Goal: Task Accomplishment & Management: Manage account settings

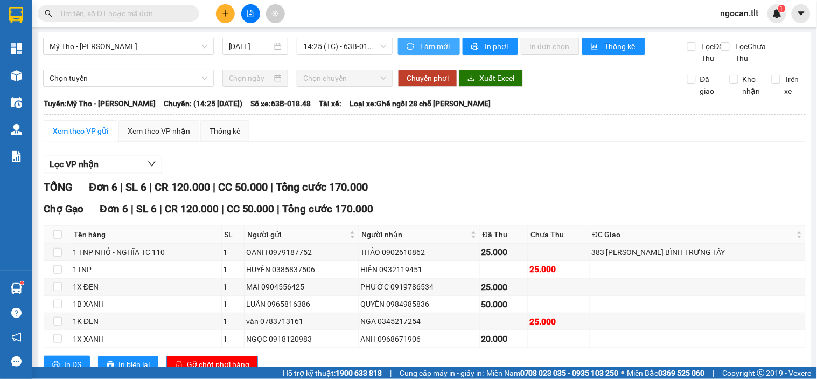
click at [423, 51] on span "Làm mới" at bounding box center [435, 46] width 31 height 12
click at [378, 51] on span "14:25 (TC) - 63B-018.48" at bounding box center [344, 46] width 83 height 16
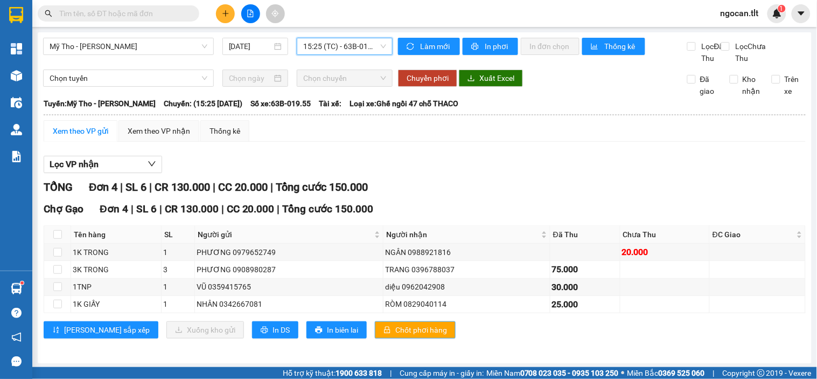
click at [381, 335] on button "Chốt phơi hàng" at bounding box center [415, 329] width 81 height 17
click at [363, 64] on div "Mỹ Tho - [PERSON_NAME] [DATE] 15:25 (TC) - 63B-019.55" at bounding box center [218, 51] width 350 height 26
click at [364, 51] on span "15:25 (TC) - 63B-019.55" at bounding box center [344, 46] width 83 height 16
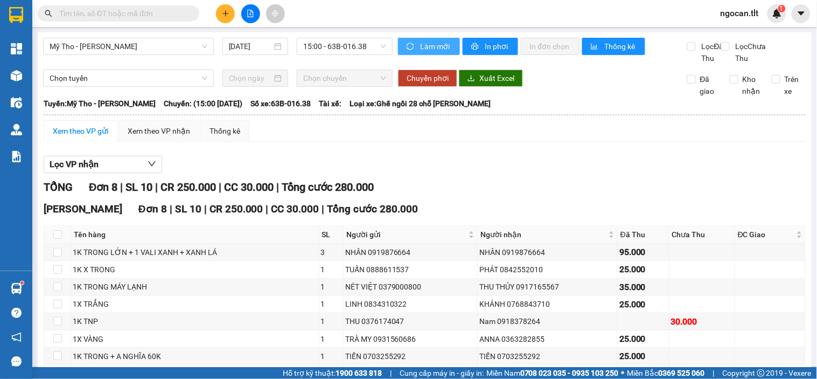
click at [429, 40] on span "Làm mới" at bounding box center [435, 46] width 31 height 12
click at [343, 43] on span "15:00 - 63B-016.38" at bounding box center [344, 46] width 83 height 16
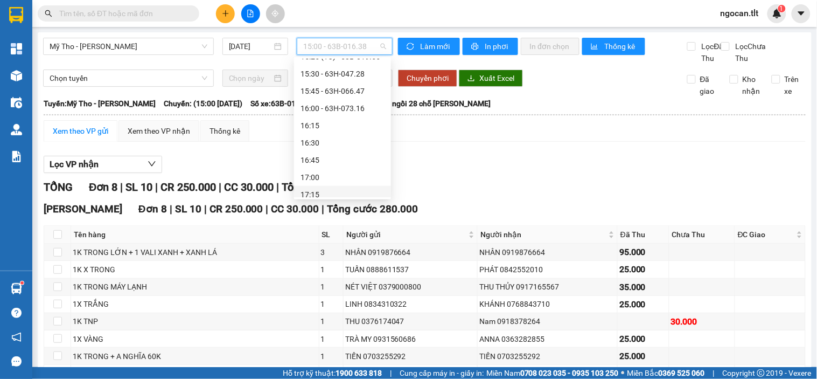
scroll to position [1213, 0]
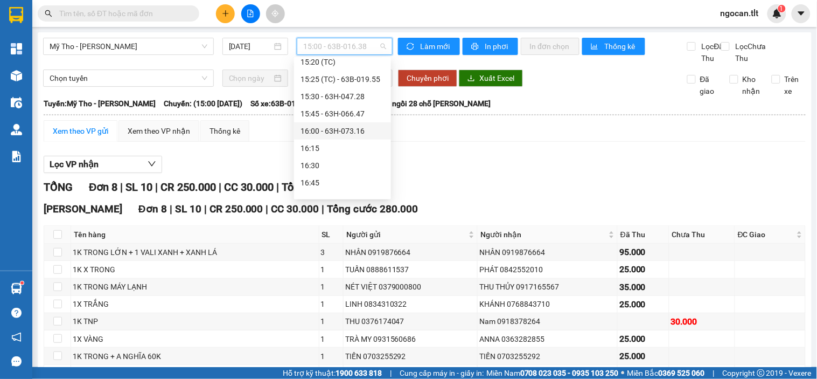
click at [354, 128] on div "16:00 - 63H-073.16" at bounding box center [343, 131] width 84 height 12
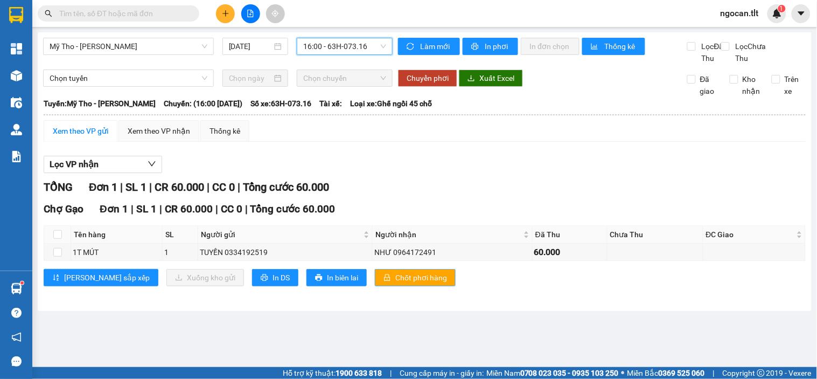
click at [395, 283] on span "Chốt phơi hàng" at bounding box center [421, 278] width 52 height 12
click at [426, 45] on span "Làm mới" at bounding box center [435, 46] width 31 height 12
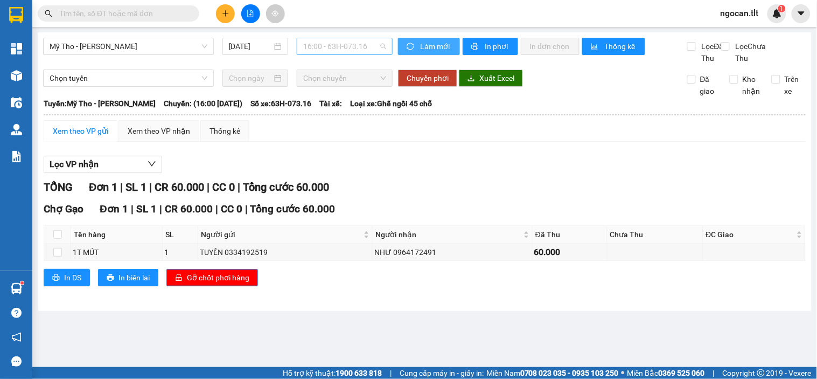
click at [356, 46] on span "16:00 - 63H-073.16" at bounding box center [344, 46] width 83 height 16
click at [476, 142] on div "Xem theo VP gửi Xem theo VP nhận Thống kê" at bounding box center [425, 131] width 762 height 22
click at [400, 40] on button "Làm mới" at bounding box center [429, 46] width 62 height 17
click at [344, 40] on span "16:00 - 63H-073.16" at bounding box center [344, 46] width 83 height 16
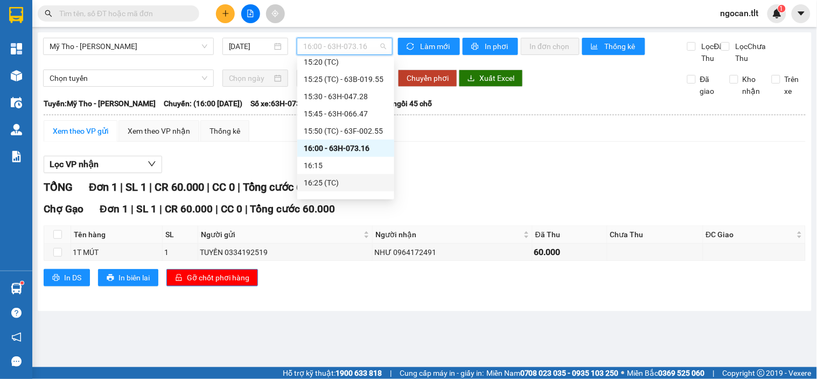
click at [353, 181] on div "16:25 (TC)" at bounding box center [346, 183] width 84 height 12
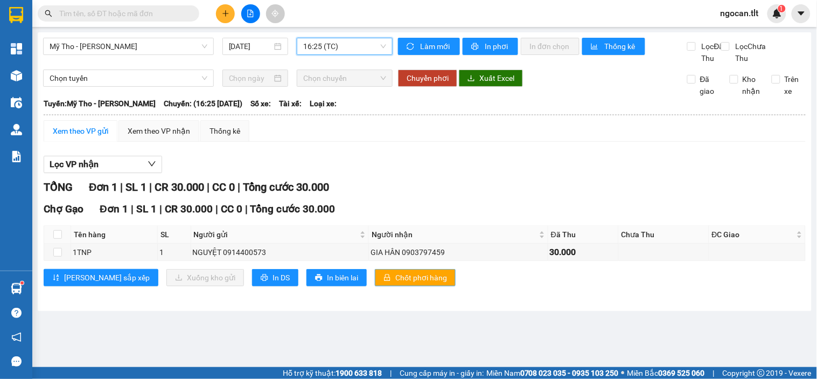
click at [399, 283] on span "Chốt phơi hàng" at bounding box center [421, 278] width 52 height 12
click at [434, 46] on span "Làm mới" at bounding box center [435, 46] width 31 height 12
click at [346, 50] on span "16:25 (TC)" at bounding box center [344, 46] width 83 height 16
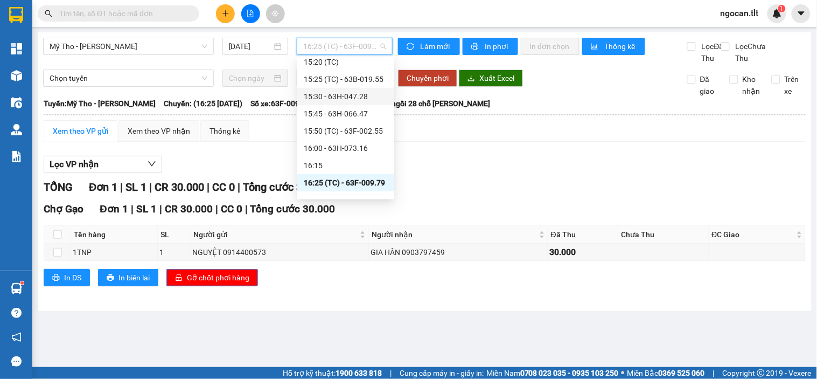
click at [458, 157] on div "Xem theo VP gửi Xem theo VP nhận Thống kê Lọc VP nhận TỔNG Đơn 1 | SL 1 | CR 30…" at bounding box center [425, 209] width 762 height 179
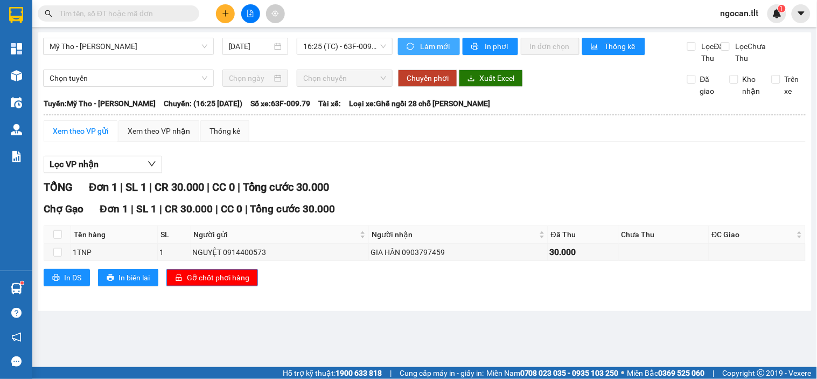
click at [428, 40] on span "Làm mới" at bounding box center [435, 46] width 31 height 12
click at [348, 46] on span "16:25 (TC) - 63F-009.79" at bounding box center [344, 46] width 83 height 16
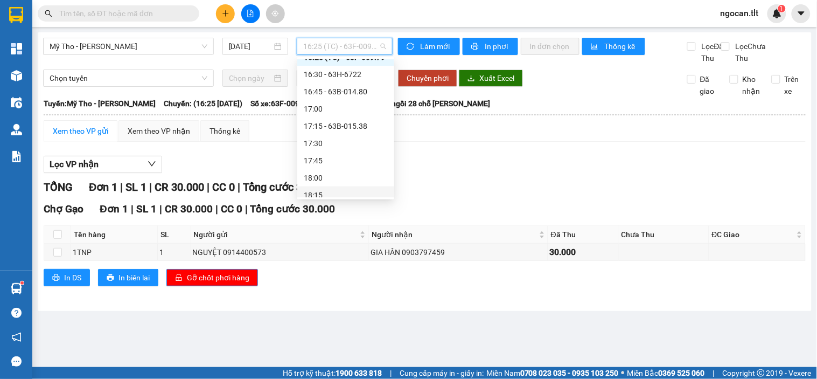
scroll to position [1312, 0]
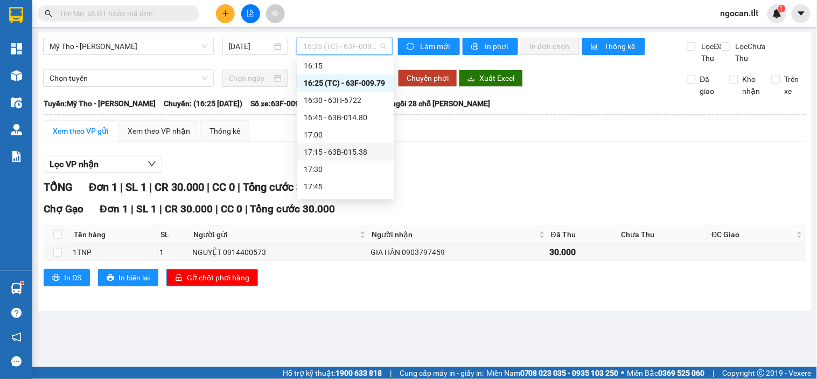
click at [378, 151] on div "17:15 - 63B-015.38" at bounding box center [346, 152] width 84 height 12
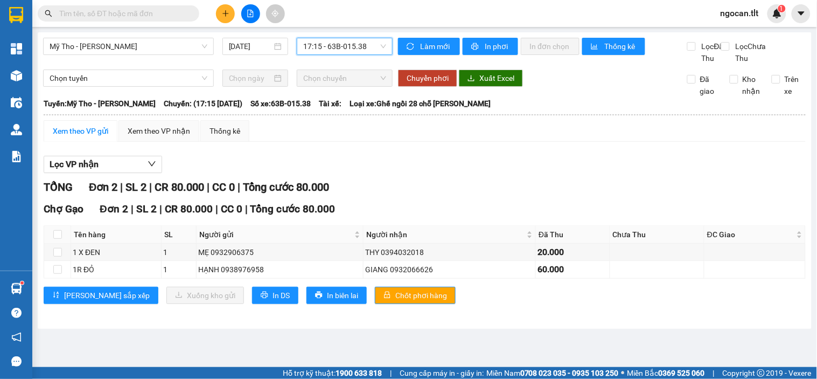
click at [412, 59] on div "Làm mới In phơi In đơn chọn Thống kê" at bounding box center [542, 51] width 289 height 26
click at [425, 50] on span "Làm mới" at bounding box center [435, 46] width 31 height 12
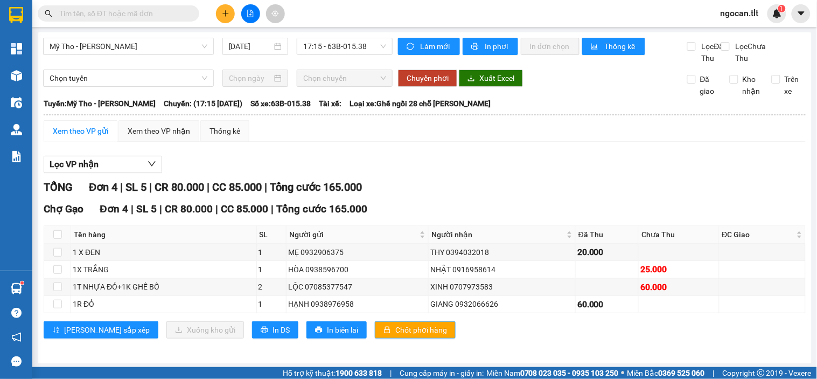
click at [395, 336] on span "Chốt phơi hàng" at bounding box center [421, 330] width 52 height 12
click at [546, 163] on div "Lọc VP nhận TỔNG Đơn 4 | SL 5 | CR 80.000 | CC 85.000 | Tổng cước 165.000 Chợ G…" at bounding box center [425, 250] width 762 height 201
click at [434, 55] on div "Làm mới In phơi In đơn chọn Thống kê" at bounding box center [542, 51] width 289 height 26
click at [433, 51] on span "Làm mới" at bounding box center [435, 46] width 31 height 12
click at [429, 47] on span "Làm mới" at bounding box center [435, 46] width 31 height 12
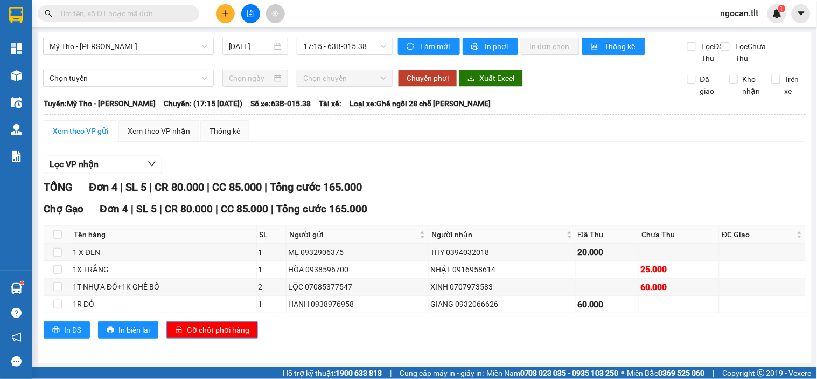
click at [241, 336] on span "Gỡ chốt phơi hàng" at bounding box center [218, 330] width 62 height 12
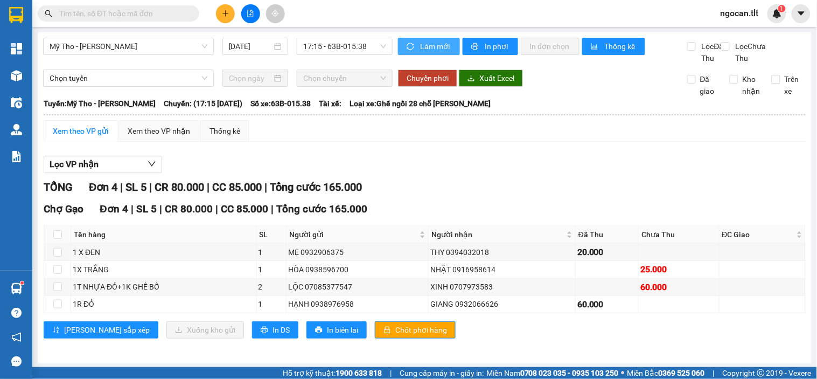
click at [438, 47] on span "Làm mới" at bounding box center [435, 46] width 31 height 12
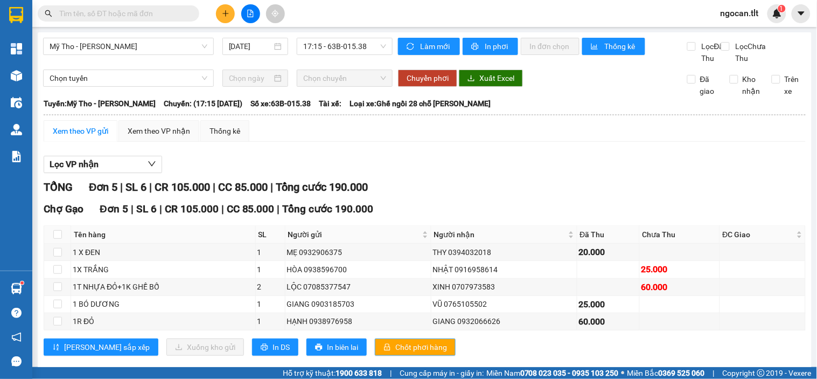
click at [402, 356] on button "Chốt phơi hàng" at bounding box center [415, 346] width 81 height 17
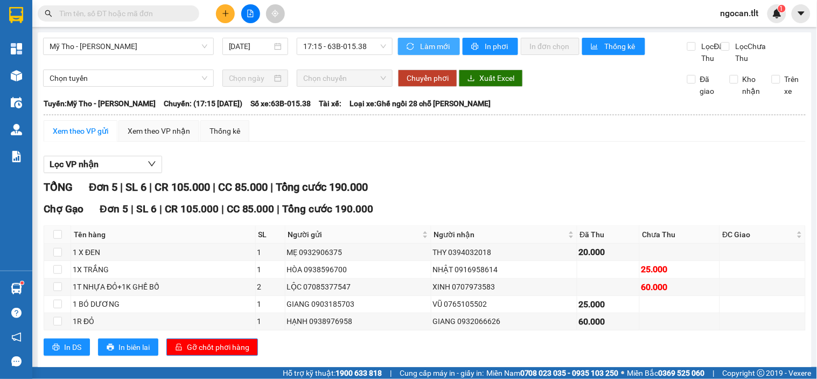
click at [437, 41] on span "Làm mới" at bounding box center [435, 46] width 31 height 12
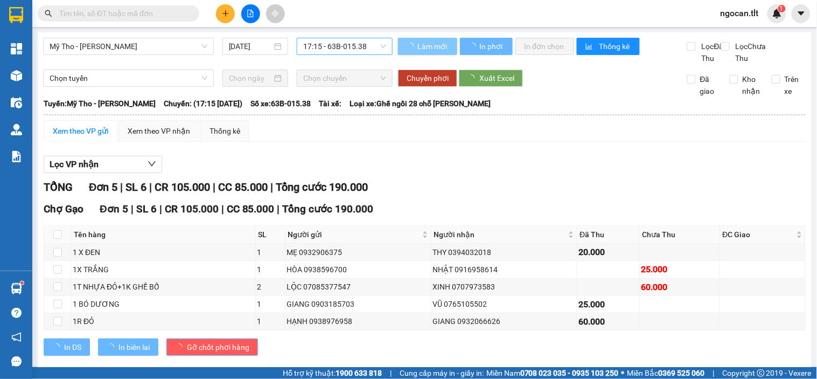
click at [368, 45] on span "17:15 - 63B-015.38" at bounding box center [344, 46] width 83 height 16
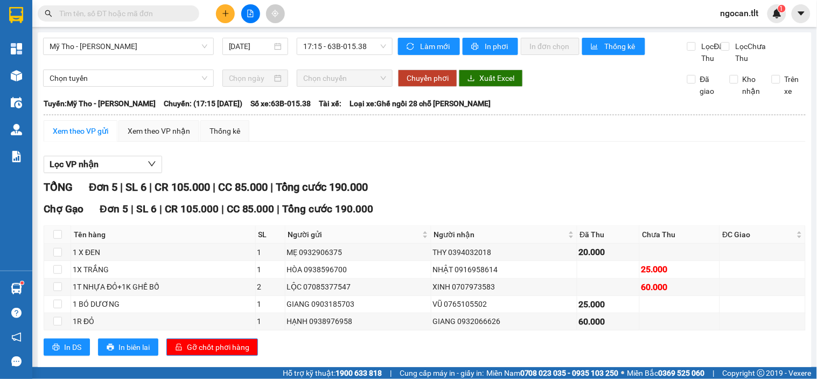
click at [497, 141] on div "Xem theo VP gửi Xem theo VP nhận Thống kê" at bounding box center [425, 131] width 762 height 22
click at [152, 18] on input "text" at bounding box center [122, 14] width 127 height 12
paste input "0905049299"
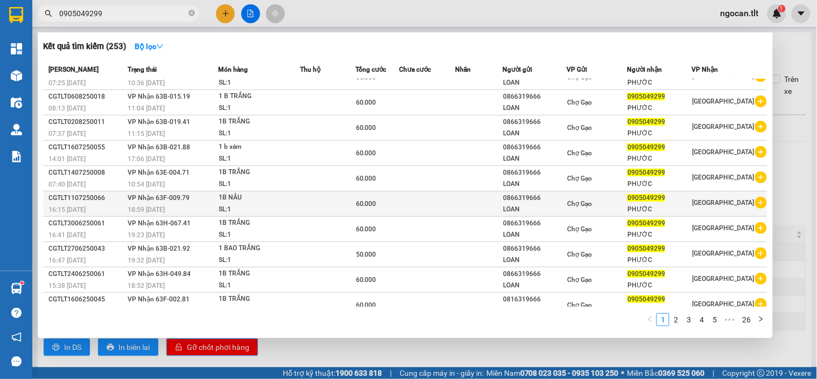
scroll to position [28, 0]
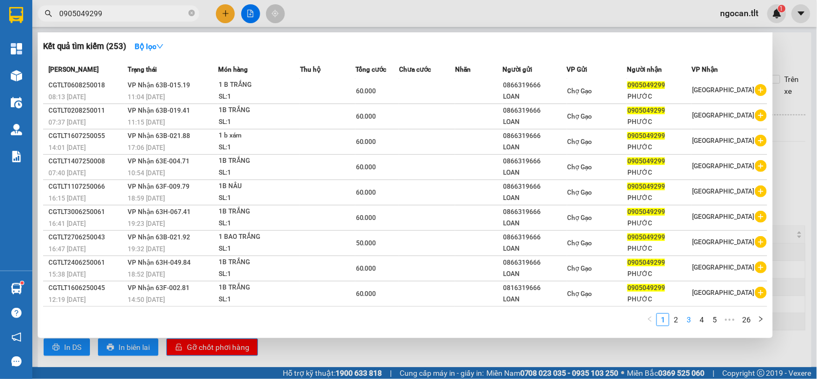
type input "0905049299"
click at [683, 321] on link "3" at bounding box center [689, 320] width 12 height 12
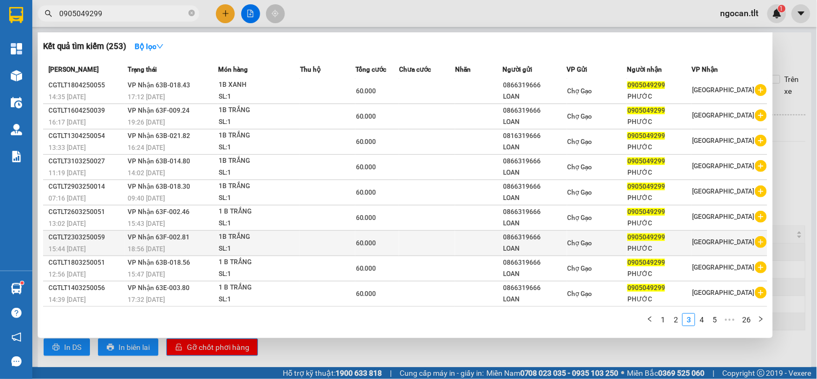
click at [558, 239] on div "0866319666" at bounding box center [535, 237] width 64 height 11
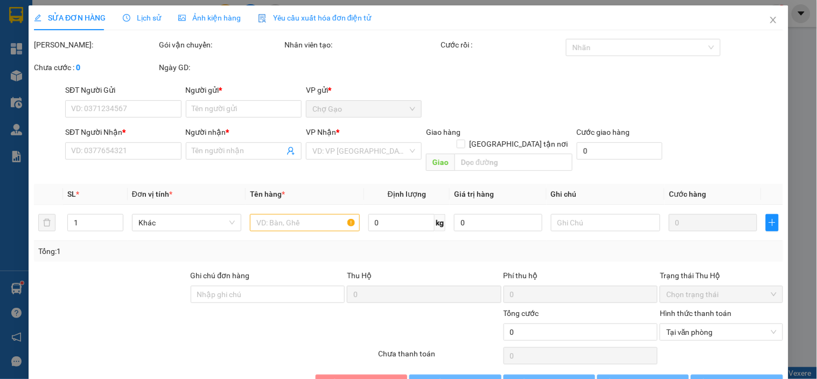
type input "0866319666"
type input "LOAN"
type input "0905049299"
type input "PHƯỚC"
type input "60.000"
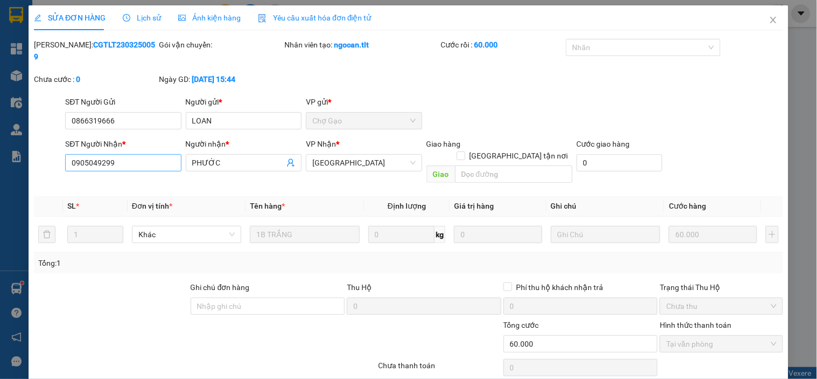
click at [141, 159] on div "SĐT Người Nhận * 0905049299" at bounding box center [123, 157] width 116 height 38
click at [144, 112] on input "0866319666" at bounding box center [123, 120] width 116 height 17
click at [765, 14] on span "Close" at bounding box center [774, 20] width 30 height 30
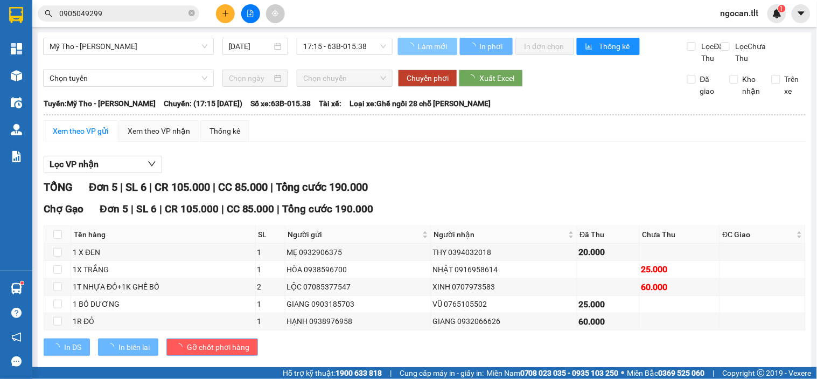
click at [407, 47] on icon "loading" at bounding box center [411, 47] width 8 height 8
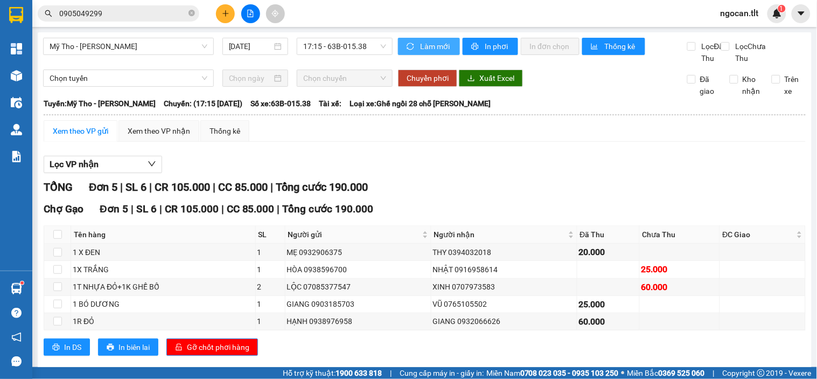
click at [407, 47] on icon "sync" at bounding box center [411, 47] width 8 height 8
drag, startPoint x: 357, startPoint y: 46, endPoint x: 370, endPoint y: 57, distance: 16.4
click at [357, 46] on span "17:15 - 63B-015.38" at bounding box center [344, 46] width 83 height 16
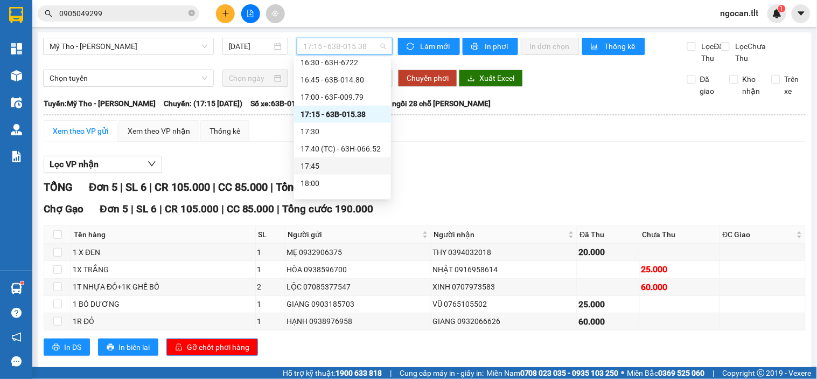
scroll to position [1375, 0]
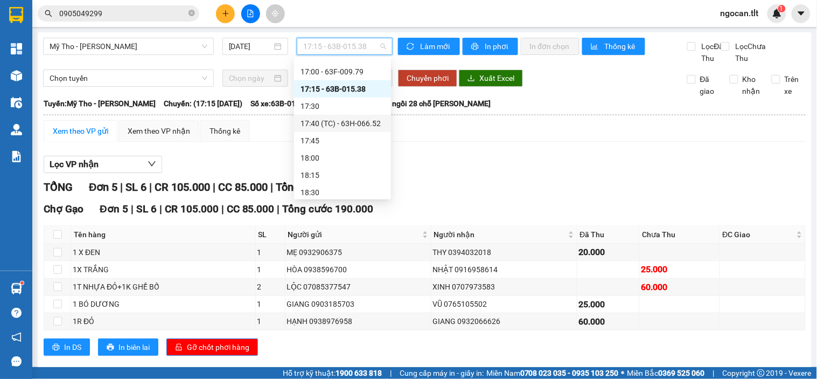
click at [380, 122] on div "17:40 (TC) - 63H-066.52" at bounding box center [342, 123] width 97 height 17
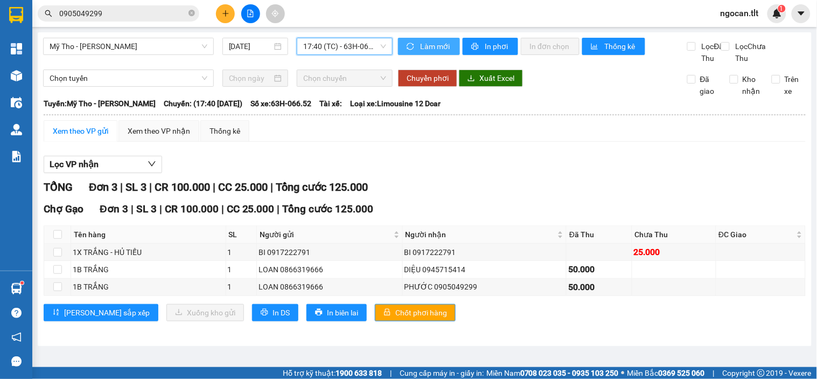
click at [429, 44] on span "Làm mới" at bounding box center [435, 46] width 31 height 12
click at [435, 50] on span "Làm mới" at bounding box center [435, 46] width 31 height 12
click at [399, 318] on span "Chốt phơi hàng" at bounding box center [421, 313] width 52 height 12
click at [354, 47] on span "17:40 (TC) - 63H-066.52" at bounding box center [344, 46] width 83 height 16
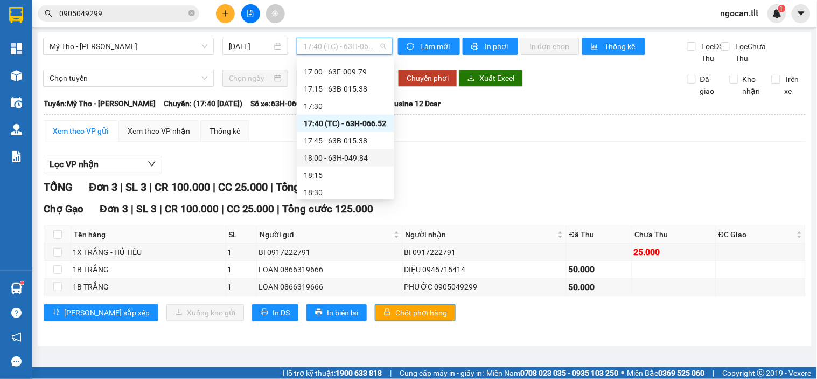
click at [368, 157] on div "18:00 - 63H-049.84" at bounding box center [346, 158] width 84 height 12
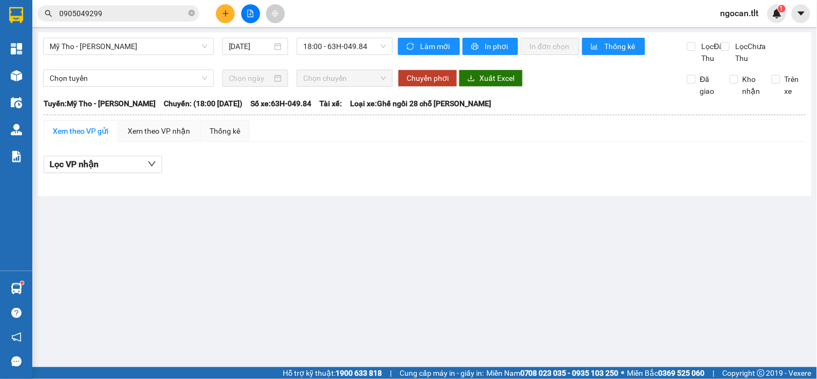
click at [453, 36] on div "Mỹ Tho - [GEOGRAPHIC_DATA] [DATE] 18:00 - 63H-049.84 Làm mới In phơi In đơn chọ…" at bounding box center [425, 114] width 774 height 164
click at [450, 42] on span "Làm mới" at bounding box center [435, 46] width 31 height 12
click at [311, 41] on span "18:00 - 63H-049.84" at bounding box center [344, 46] width 83 height 16
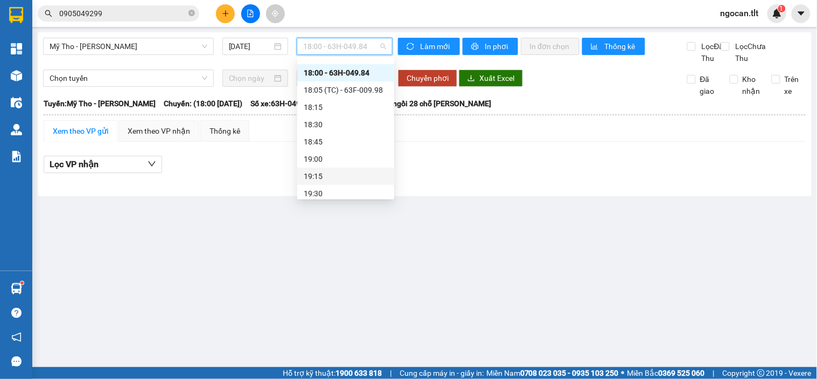
scroll to position [1475, 0]
click at [339, 93] on div "18:15" at bounding box center [346, 93] width 84 height 12
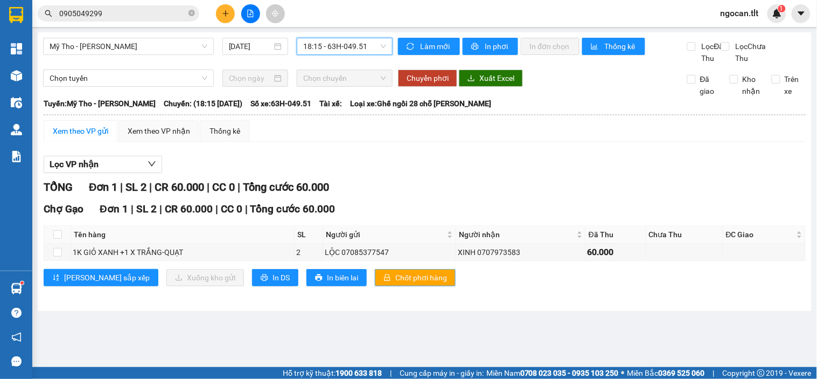
click at [375, 282] on button "Chốt phơi hàng" at bounding box center [415, 277] width 81 height 17
click at [414, 37] on div "Mỹ Tho - [GEOGRAPHIC_DATA] [DATE] 18:15 - 63H-049.51 Làm mới In phơi In đơn chọ…" at bounding box center [425, 171] width 774 height 279
click at [423, 40] on span "Làm mới" at bounding box center [435, 46] width 31 height 12
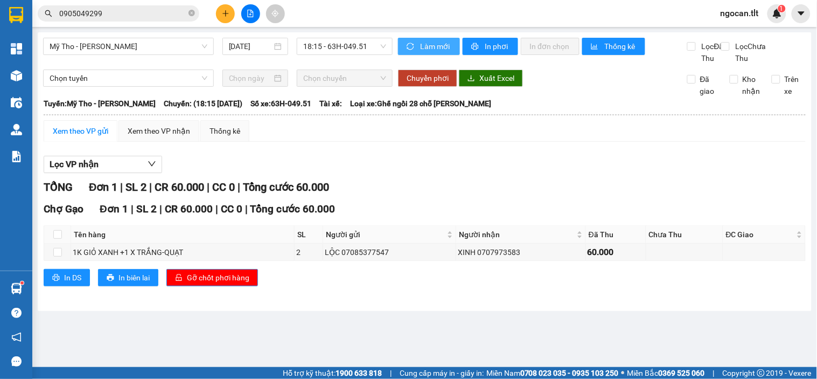
click at [434, 46] on button "Làm mới" at bounding box center [429, 46] width 62 height 17
click at [406, 57] on div "Làm mới In phơi In đơn chọn Thống kê" at bounding box center [542, 51] width 289 height 26
click at [418, 41] on button "Làm mới" at bounding box center [429, 46] width 62 height 17
click at [367, 52] on span "18:15 - 63H-049.51" at bounding box center [344, 46] width 83 height 16
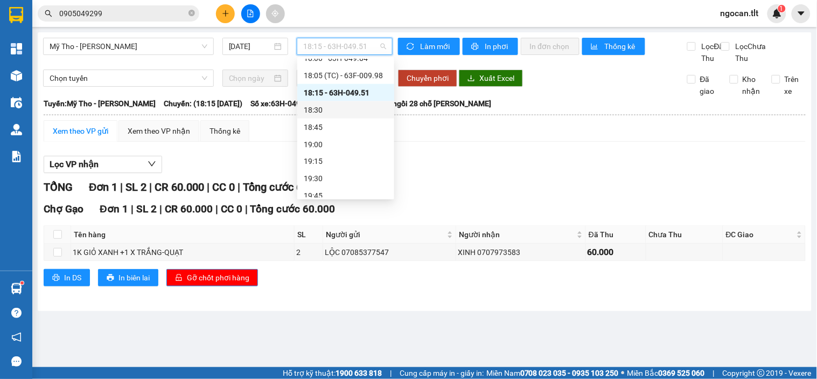
click at [352, 108] on div "18:30" at bounding box center [346, 110] width 84 height 12
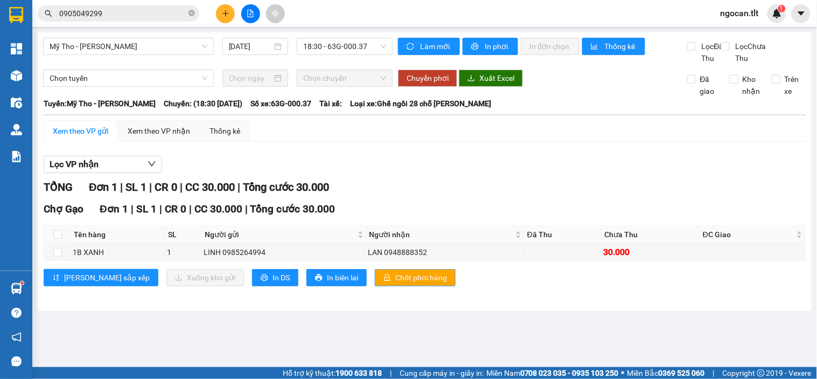
click at [400, 283] on span "Chốt phơi hàng" at bounding box center [421, 278] width 52 height 12
